Goal: Transaction & Acquisition: Purchase product/service

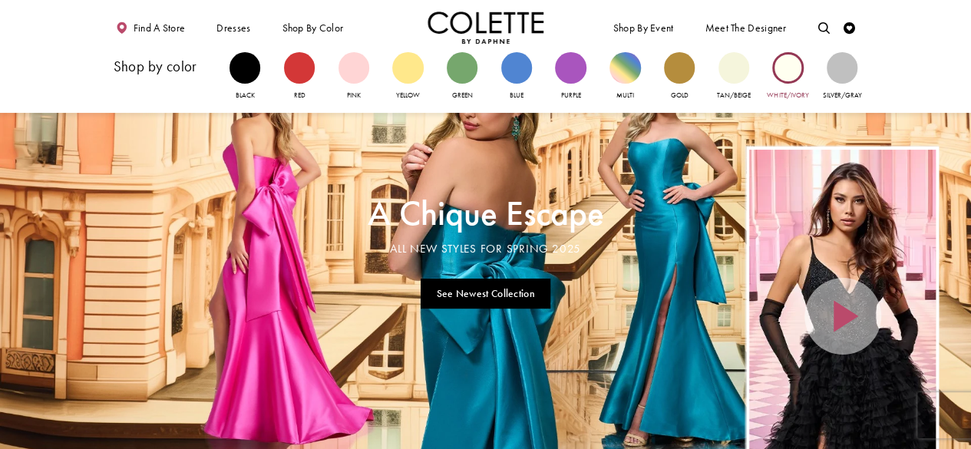
click at [794, 71] on div "Primary block" at bounding box center [787, 67] width 31 height 31
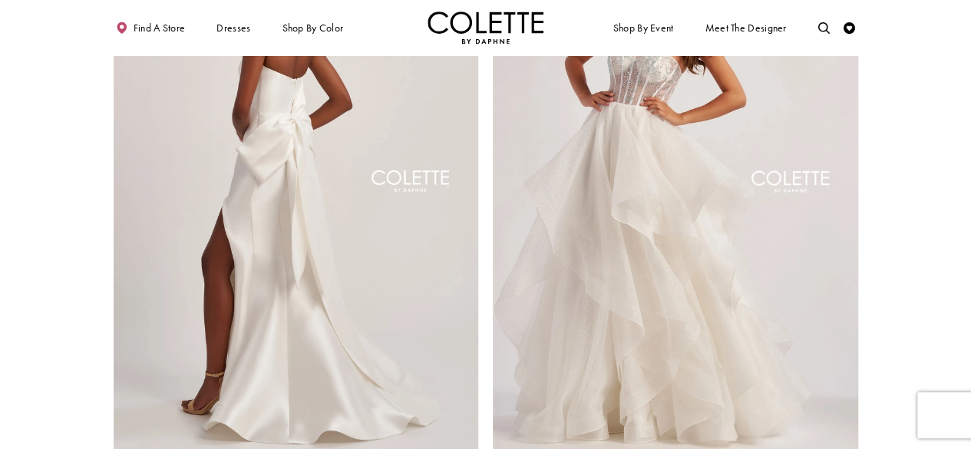
scroll to position [198, 0]
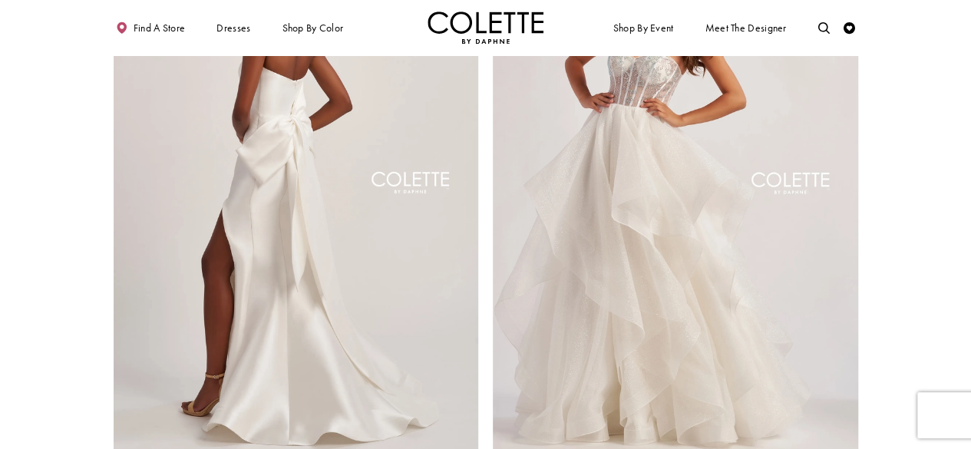
click at [347, 197] on img "Visit Colette by Daphne Style No. CL8470 Page" at bounding box center [296, 185] width 365 height 531
